Goal: Check status

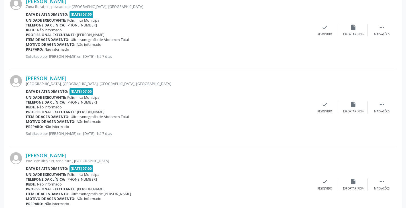
scroll to position [11, 0]
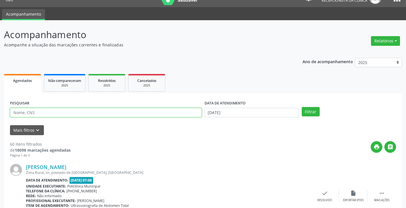
click at [77, 114] on input "text" at bounding box center [106, 113] width 192 height 10
click at [301, 107] on button "Filtrar" at bounding box center [310, 112] width 18 height 10
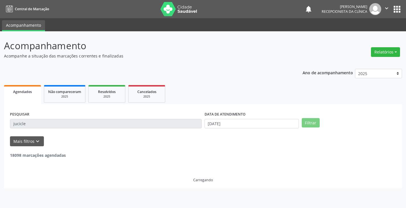
scroll to position [0, 0]
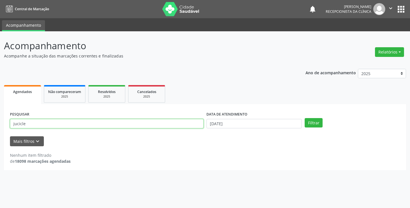
click at [75, 122] on input "jucicle" at bounding box center [107, 124] width 194 height 10
click at [305, 118] on button "Filtrar" at bounding box center [314, 123] width 18 height 10
click at [77, 122] on input "juccilei" at bounding box center [107, 124] width 194 height 10
click at [305, 118] on button "Filtrar" at bounding box center [314, 123] width 18 height 10
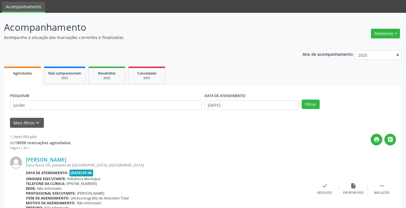
scroll to position [28, 0]
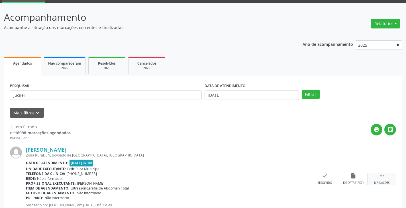
click at [379, 177] on icon "" at bounding box center [381, 176] width 6 height 6
click at [294, 179] on icon "print" at bounding box center [296, 176] width 6 height 6
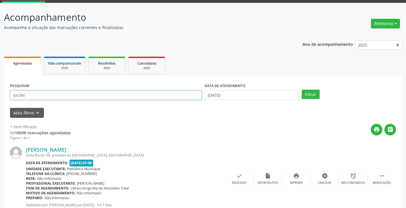
click at [143, 95] on input "jucilei" at bounding box center [106, 96] width 192 height 10
type input "j"
click at [301, 90] on button "Filtrar" at bounding box center [310, 95] width 18 height 10
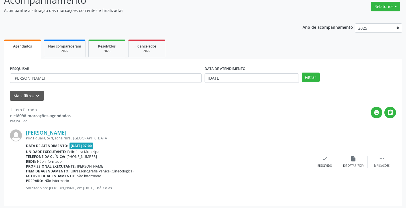
scroll to position [48, 0]
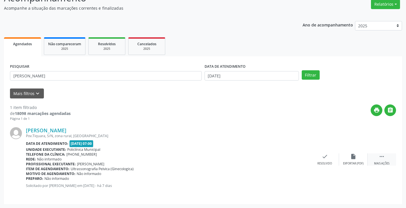
click at [380, 163] on div "Mais ações" at bounding box center [381, 164] width 15 height 4
click at [297, 160] on div "print Imprimir" at bounding box center [296, 159] width 28 height 12
click at [153, 81] on div "PESQUISAR [PERSON_NAME]" at bounding box center [106, 73] width 194 height 22
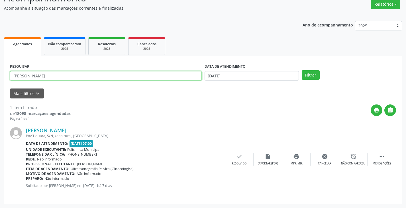
click at [126, 74] on input "[PERSON_NAME]" at bounding box center [106, 76] width 192 height 10
type input "v"
type input "eunice"
click at [301, 70] on button "Filtrar" at bounding box center [310, 75] width 18 height 10
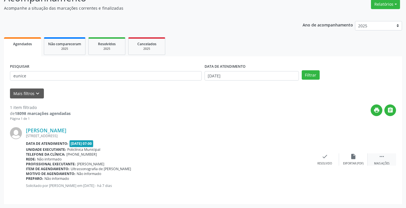
click at [378, 157] on icon "" at bounding box center [381, 156] width 6 height 6
click at [297, 159] on icon "print" at bounding box center [296, 156] width 6 height 6
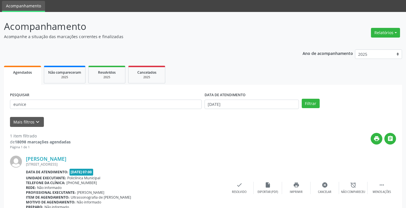
scroll to position [0, 0]
